Goal: Book appointment/travel/reservation

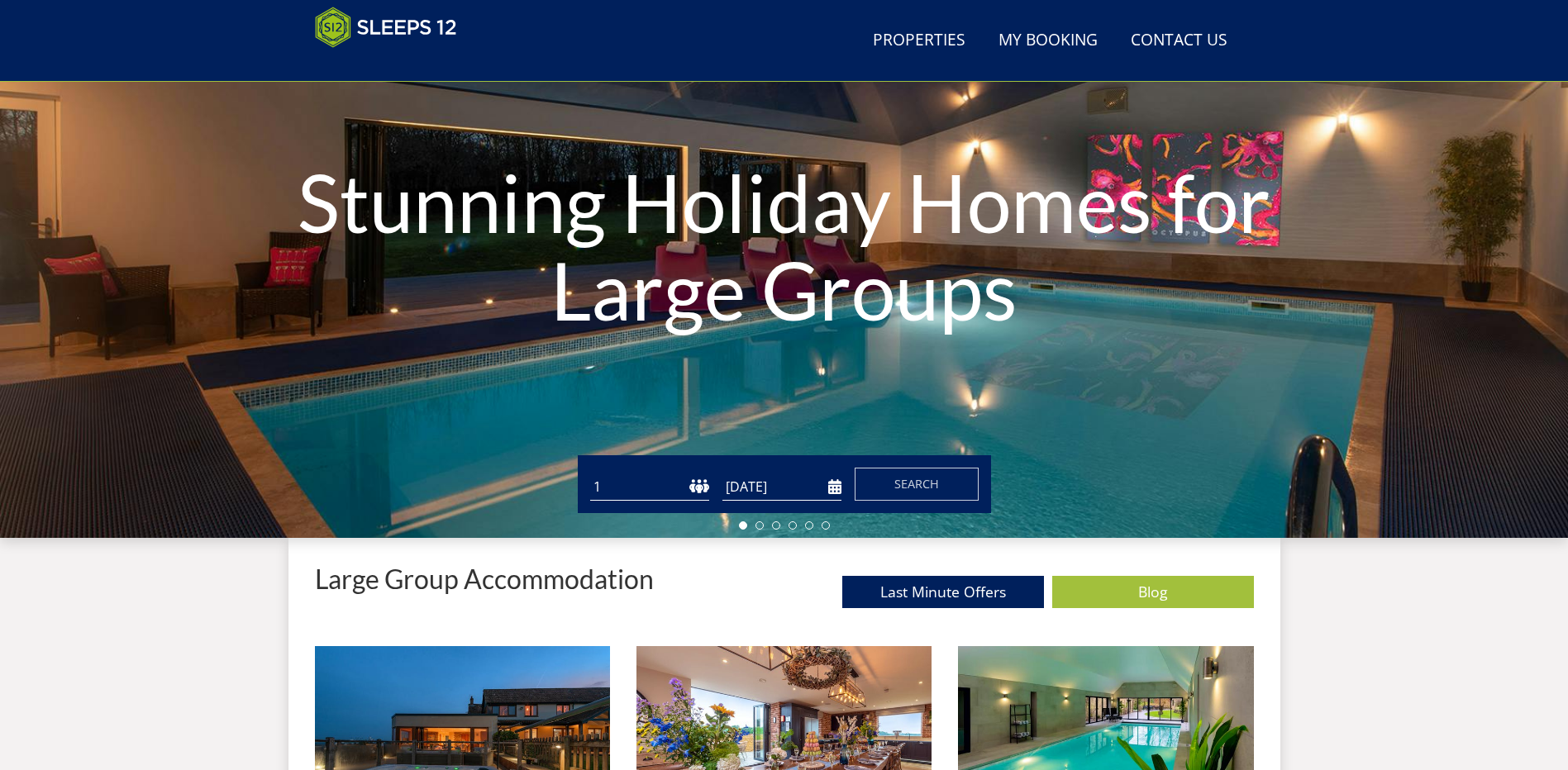
scroll to position [182, 0]
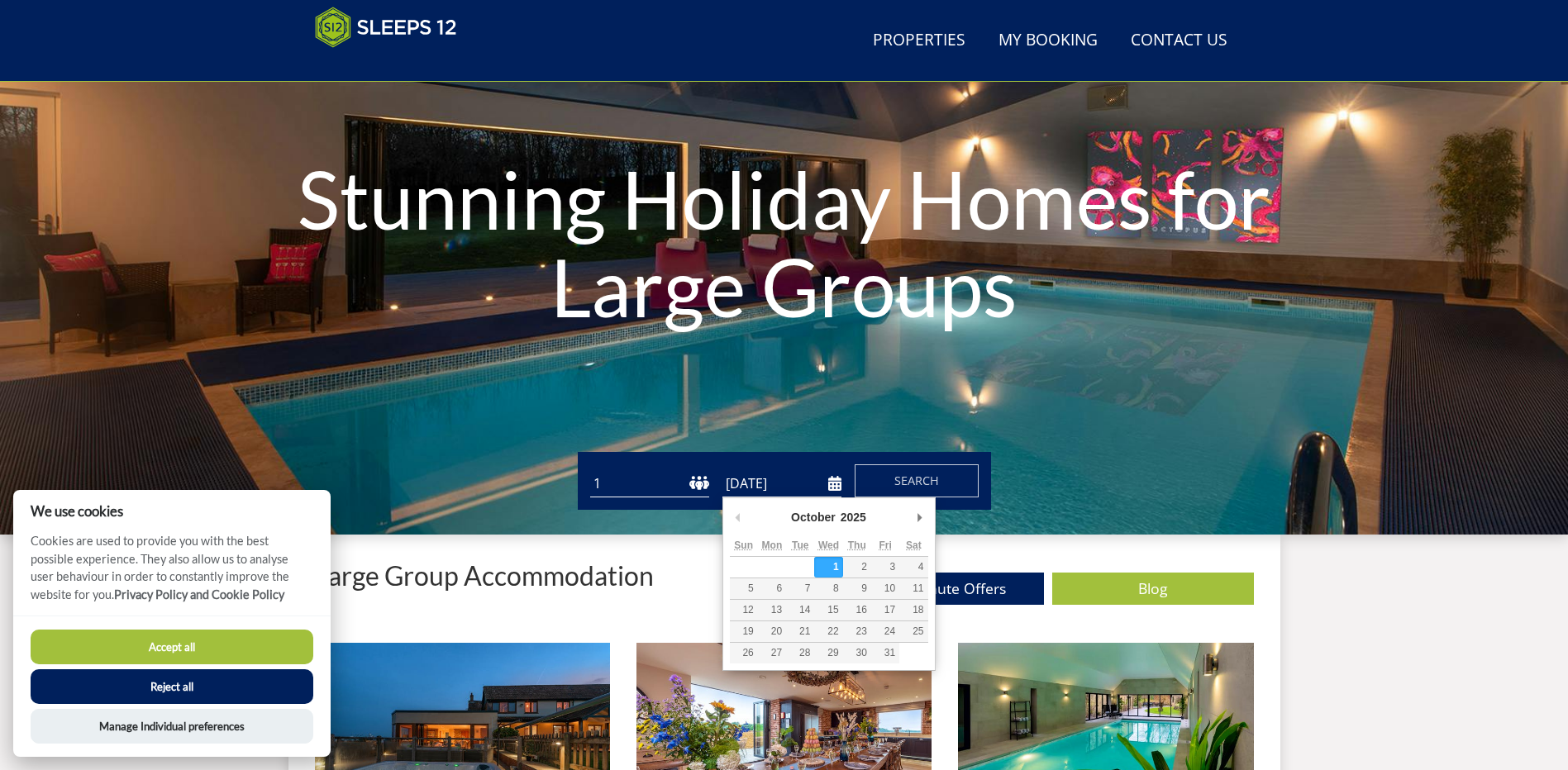
click at [772, 482] on input "[DATE]" at bounding box center [782, 483] width 119 height 27
type input "[DATE]"
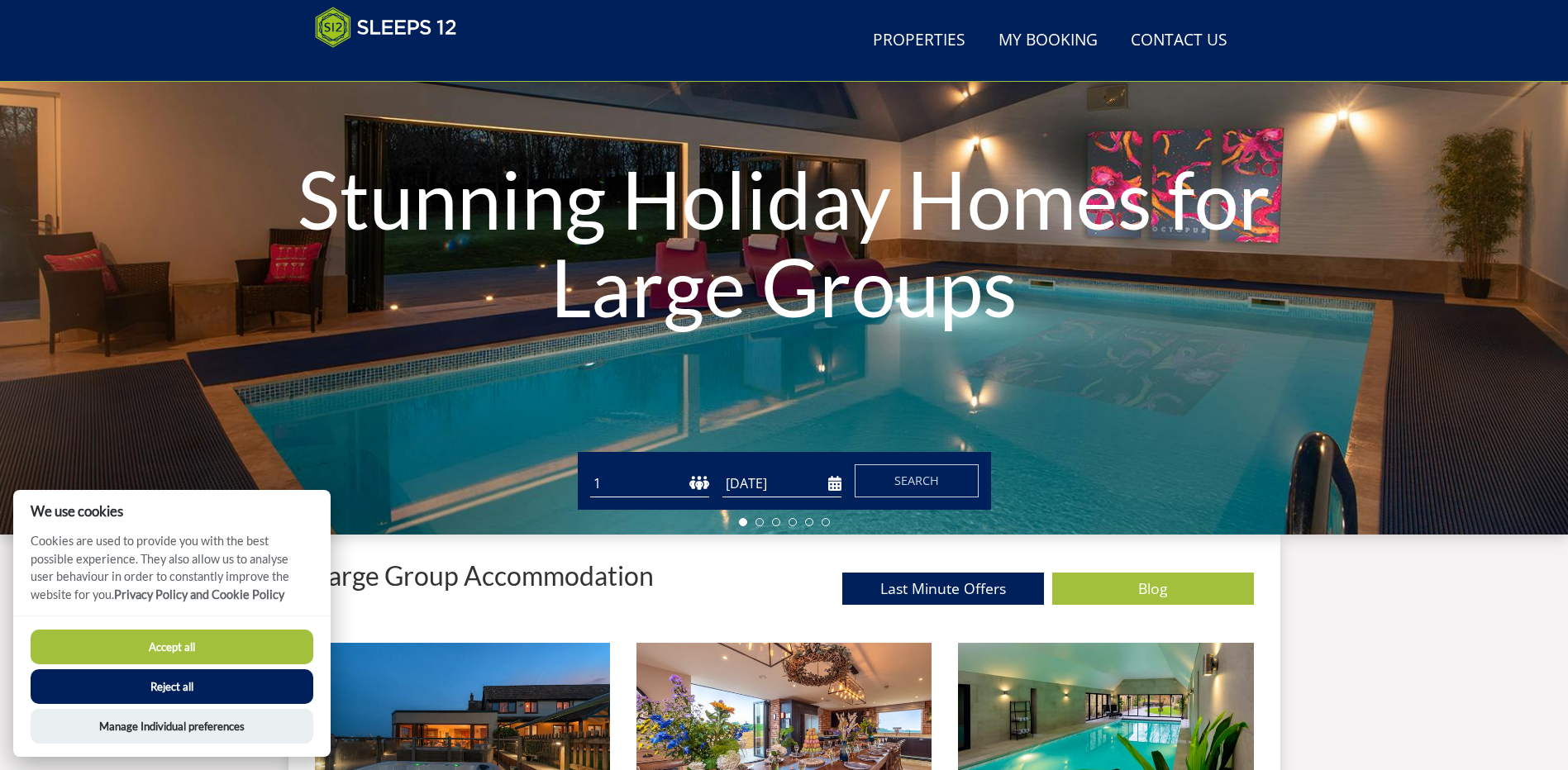
click at [696, 483] on select "1 2 3 4 5 6 7 8 9 10 11 12 13 14 15 16 17 18 19 20 21 22 23 24 25 26 27 28 29 3…" at bounding box center [650, 483] width 119 height 27
select select "12"
click at [590, 470] on select "1 2 3 4 5 6 7 8 9 10 11 12 13 14 15 16 17 18 19 20 21 22 23 24 25 26 27 28 29 3…" at bounding box center [650, 483] width 119 height 27
click at [926, 480] on span "Search" at bounding box center [916, 480] width 45 height 16
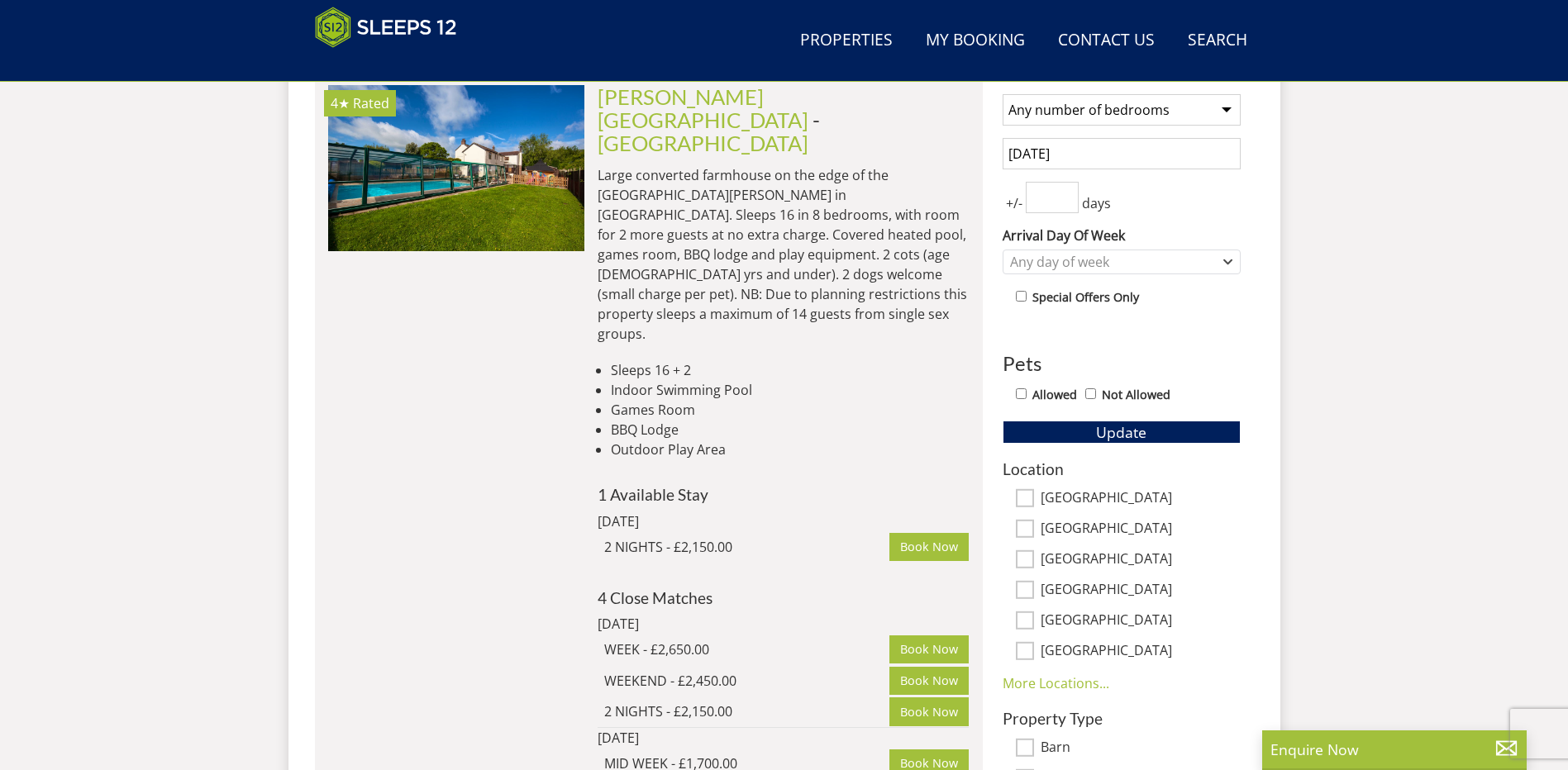
scroll to position [686, 0]
